Goal: Information Seeking & Learning: Learn about a topic

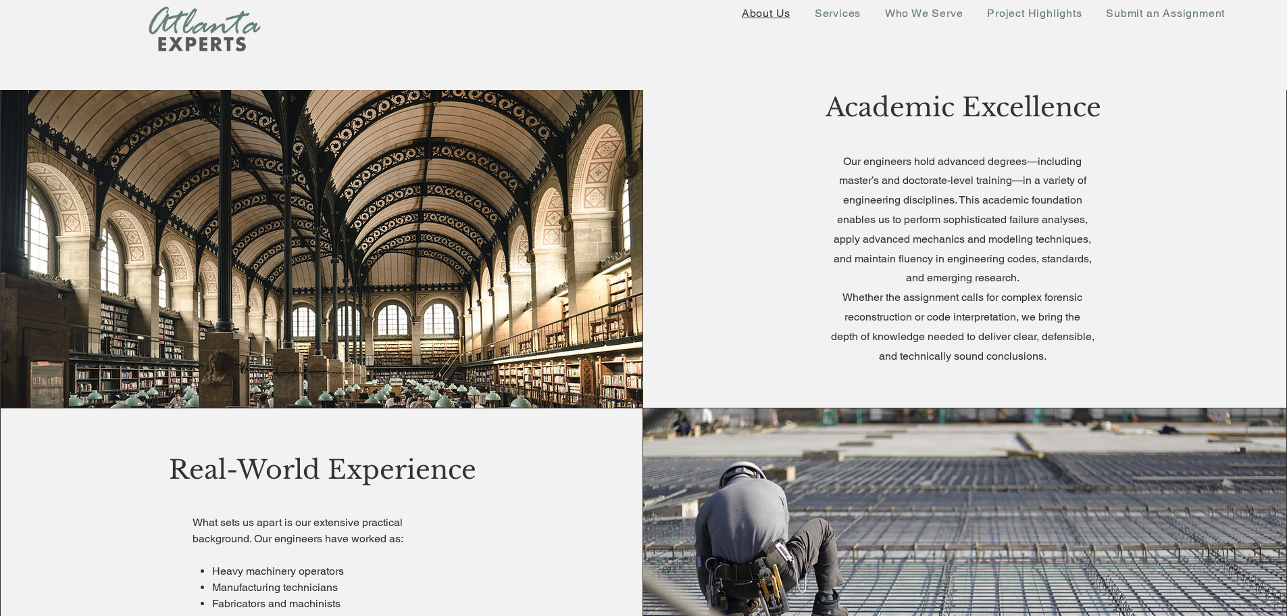
scroll to position [405, 0]
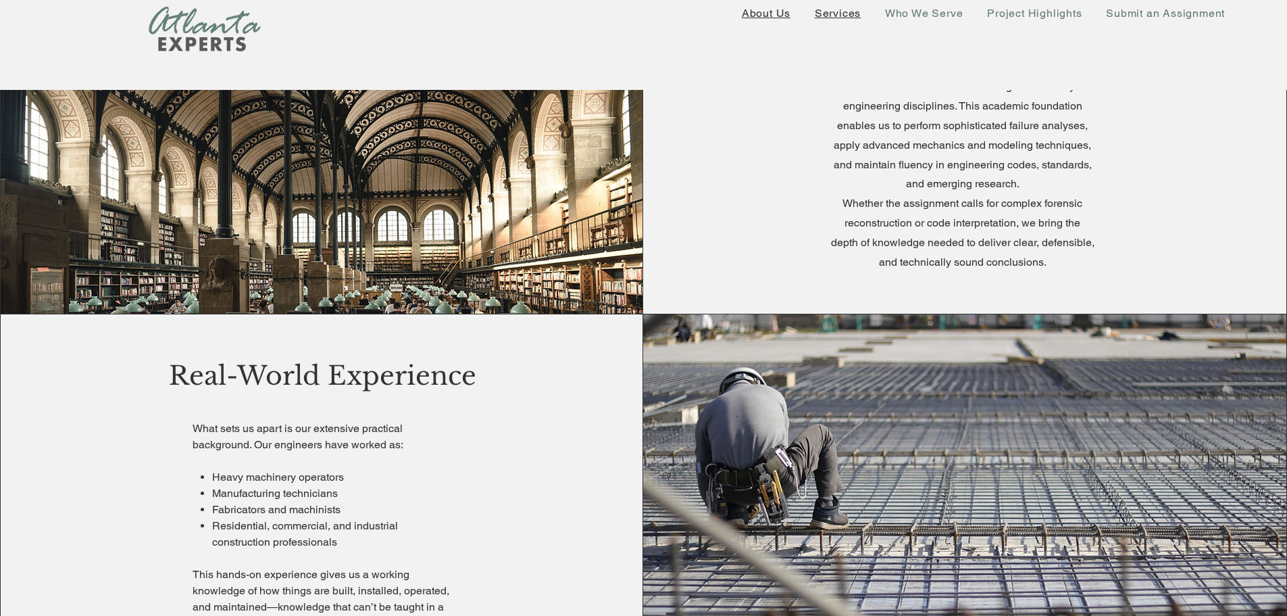
click at [850, 12] on span "Services" at bounding box center [838, 13] width 46 height 13
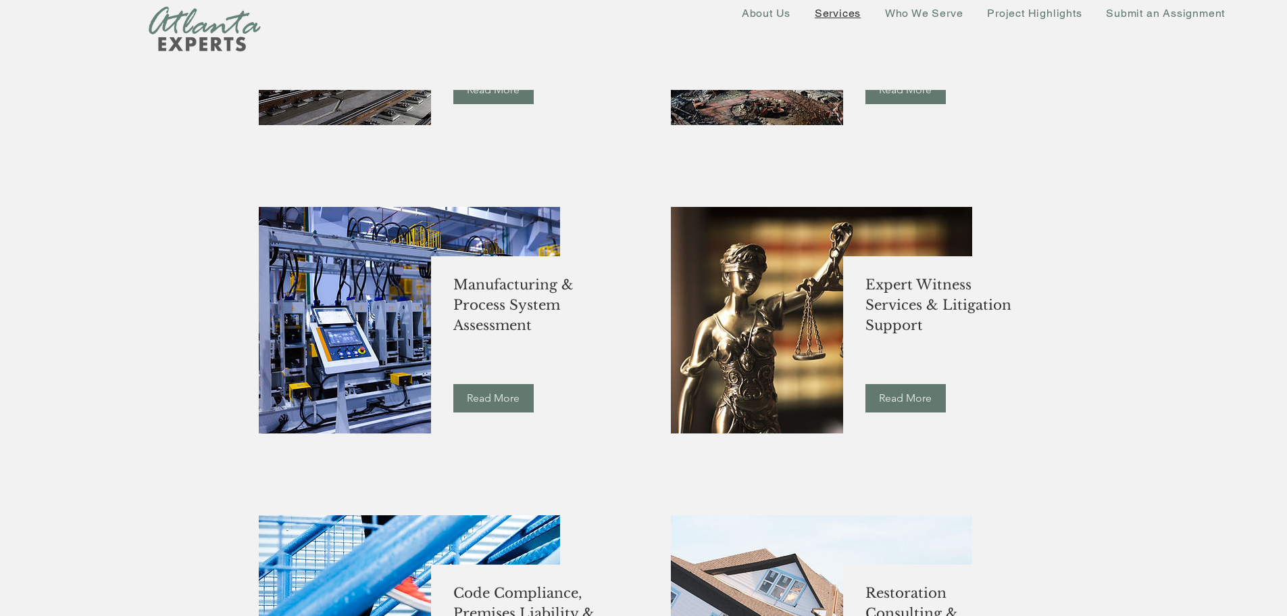
scroll to position [1063, 0]
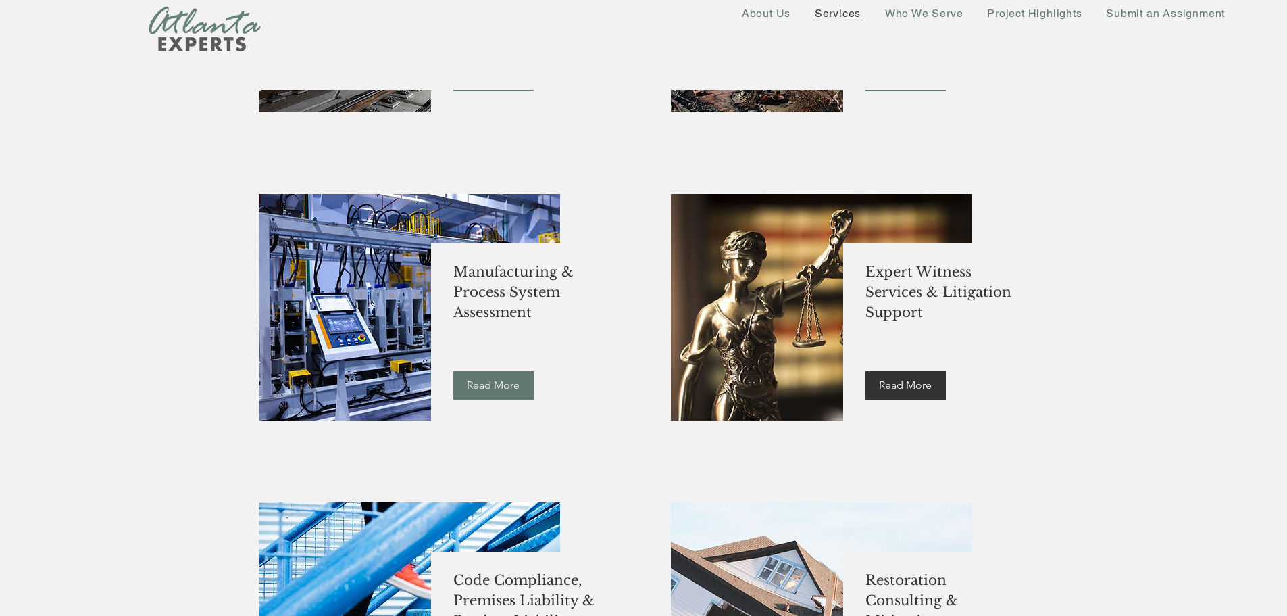
click at [920, 394] on link "Read More" at bounding box center [906, 385] width 80 height 28
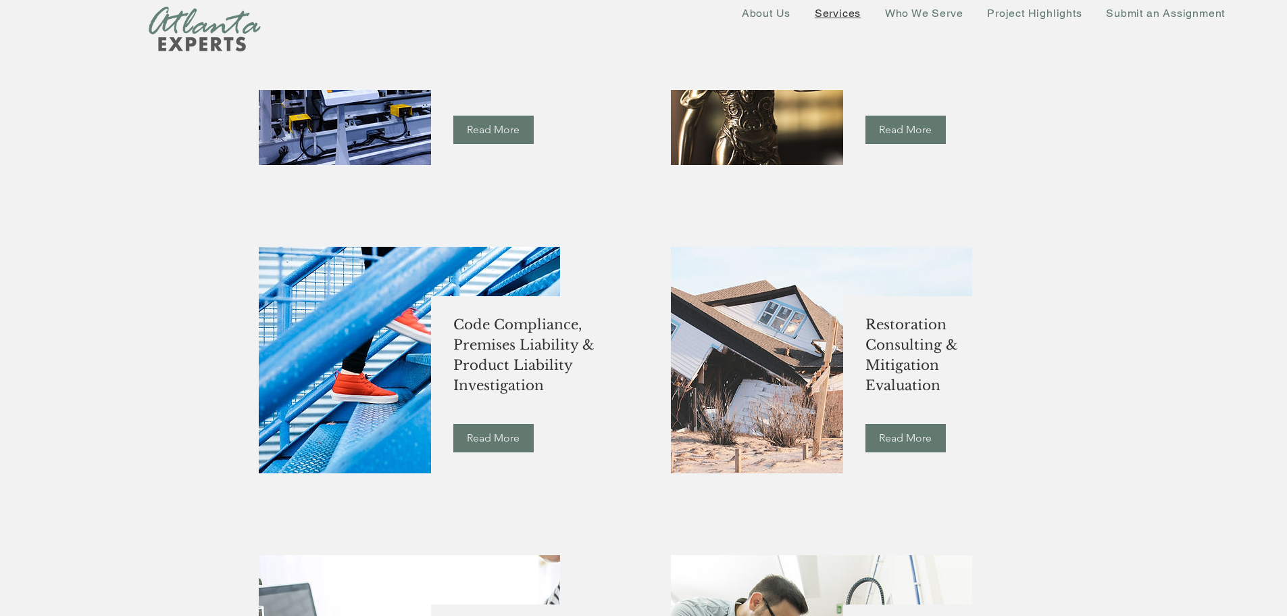
scroll to position [1554, 0]
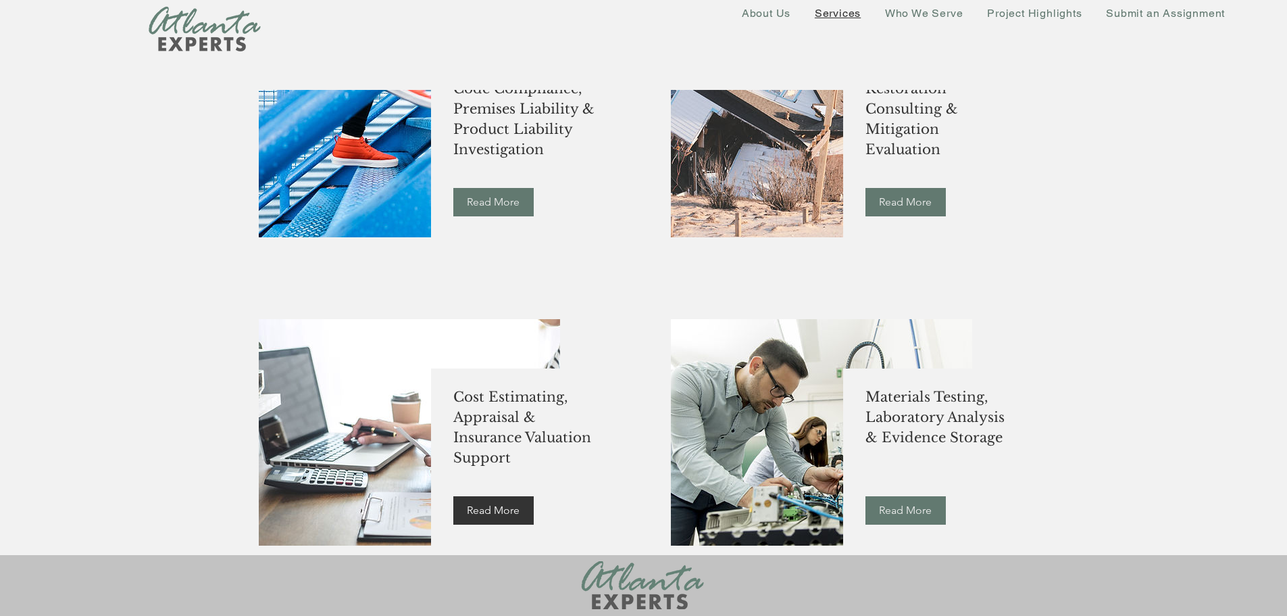
click at [510, 508] on span "Read More" at bounding box center [493, 510] width 53 height 15
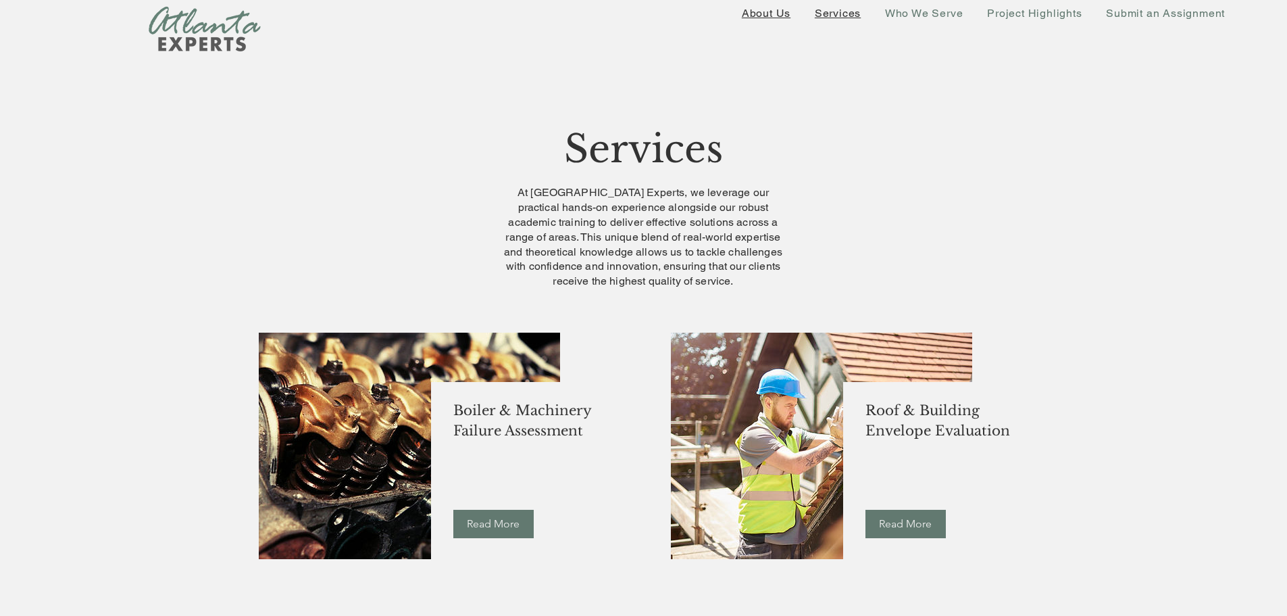
click at [774, 12] on span "About Us" at bounding box center [766, 13] width 49 height 13
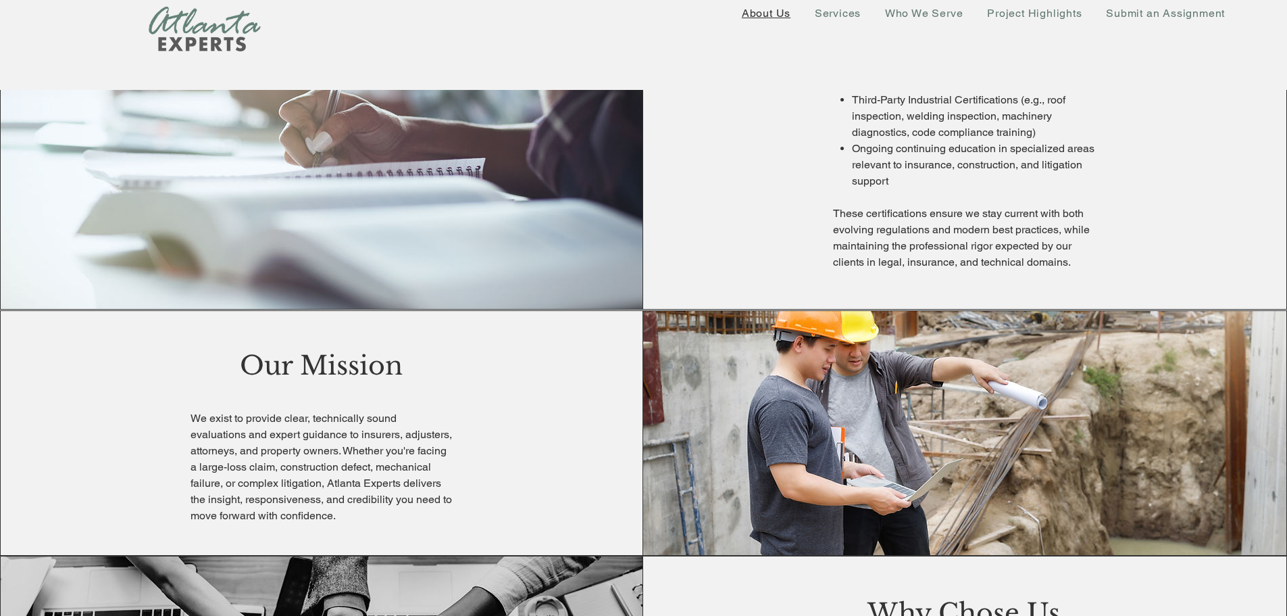
scroll to position [1172, 0]
